Goal: Information Seeking & Learning: Learn about a topic

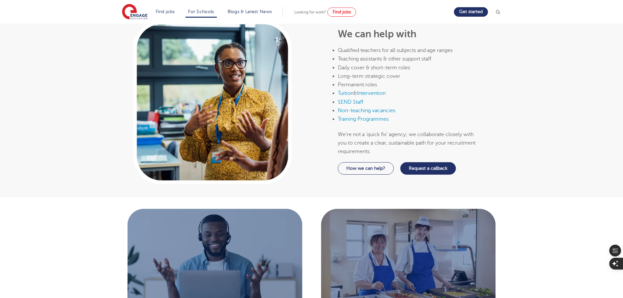
scroll to position [490, 0]
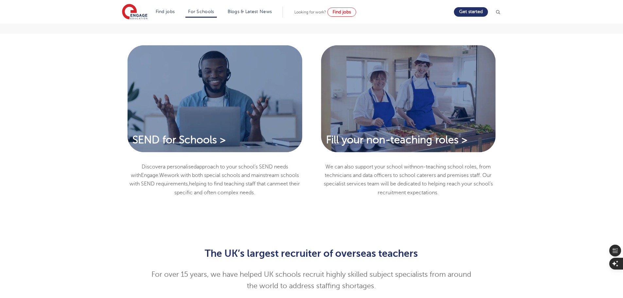
click at [117, 205] on div "SEND for Schools > Discover a personal ised approach to your school’s SEND need…" at bounding box center [311, 132] width 396 height 178
click at [546, 59] on div "SEND for Schools > Discover a personal ised approach to your school’s SEND need…" at bounding box center [311, 136] width 623 height 204
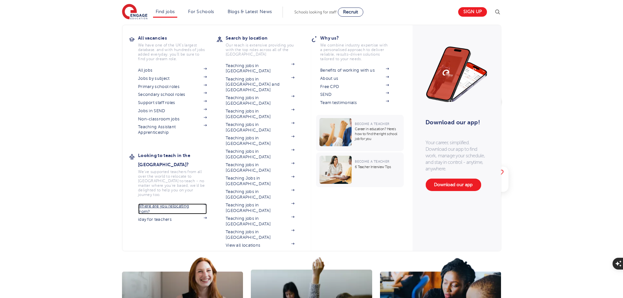
click at [159, 203] on link "Where are you relocating from?" at bounding box center [172, 208] width 69 height 11
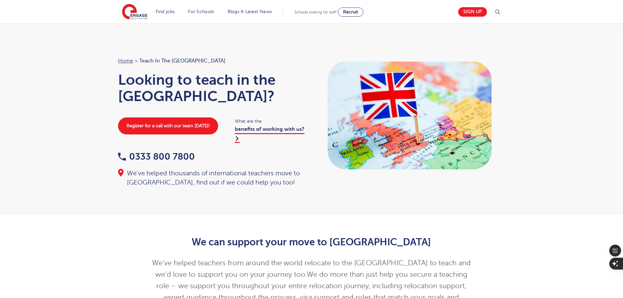
scroll to position [327, 0]
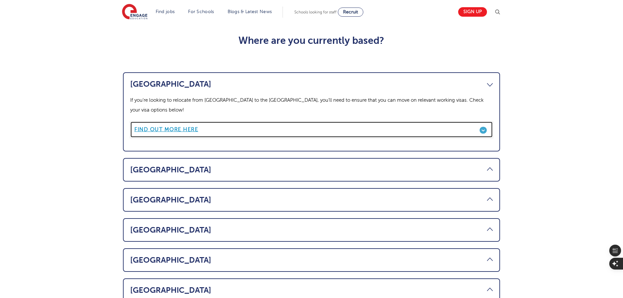
click at [178, 126] on b "Find out more here" at bounding box center [166, 129] width 64 height 6
